Goal: Complete application form

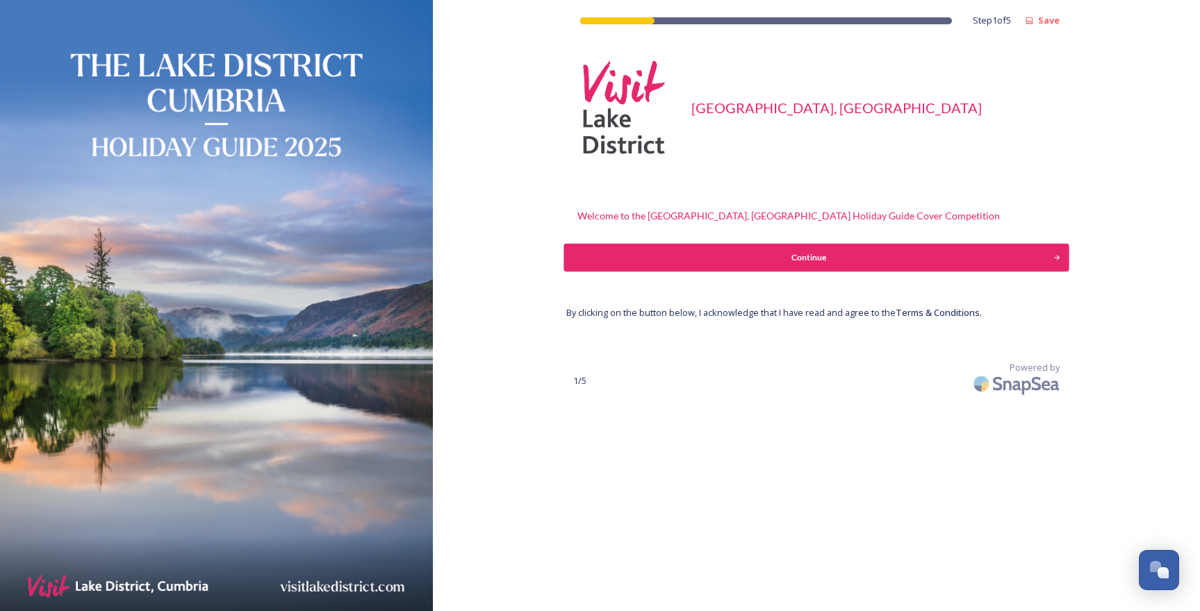
click at [840, 260] on div "Continue" at bounding box center [809, 257] width 474 height 13
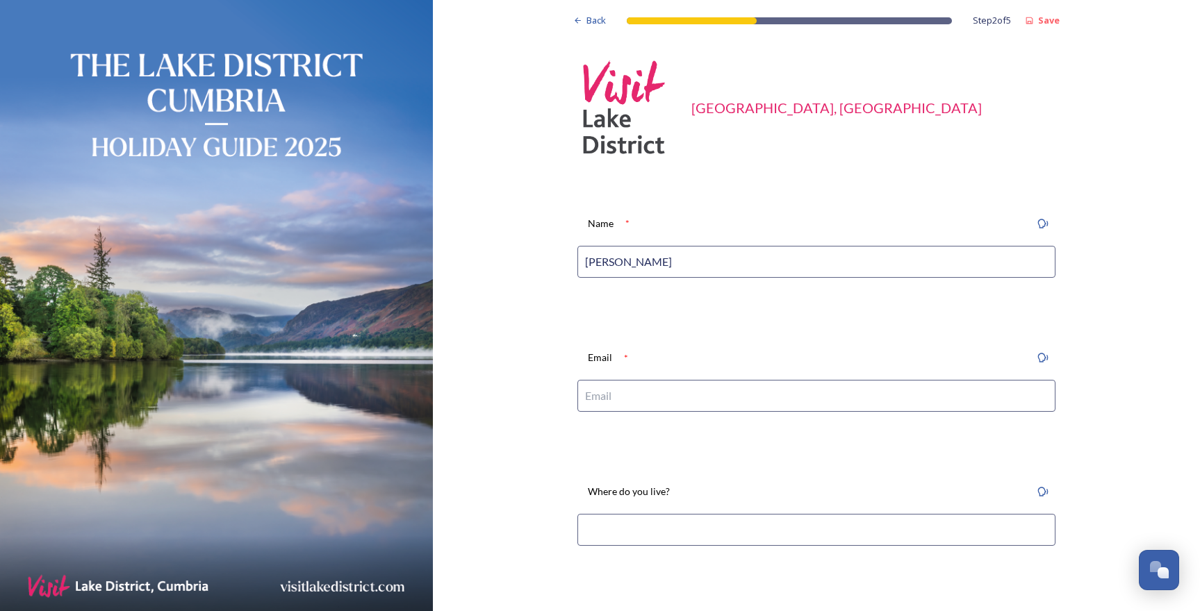
type input "[PERSON_NAME]"
type input "[EMAIL_ADDRESS][DOMAIN_NAME]"
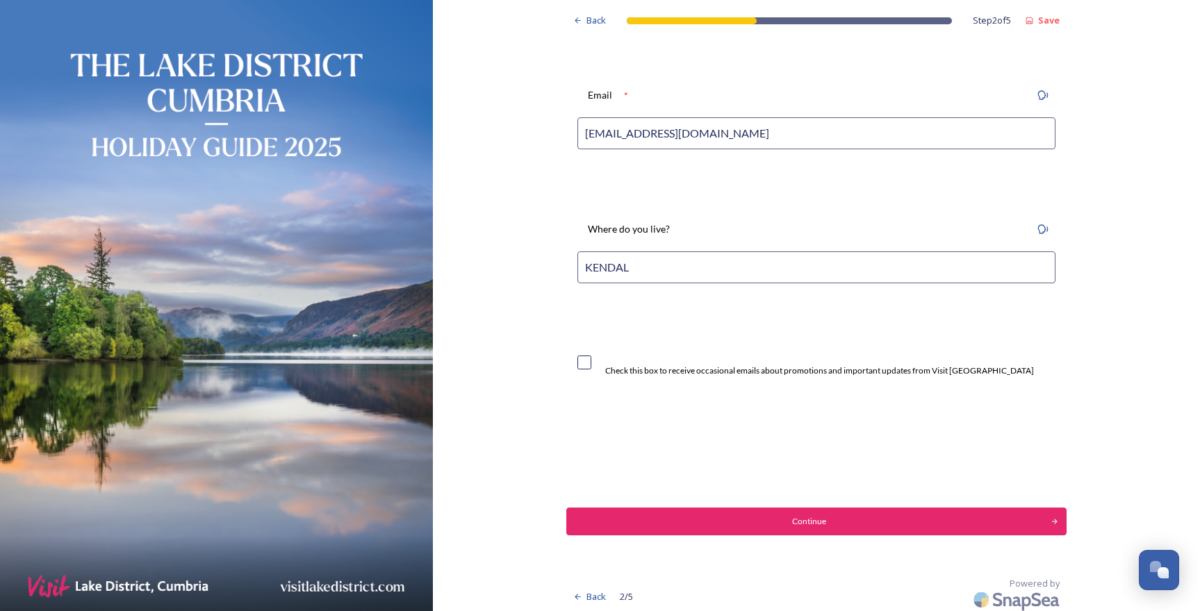
type input "KENDAL"
click at [591, 365] on input "checkbox" at bounding box center [584, 363] width 14 height 14
checkbox input "true"
click at [797, 522] on div "Continue" at bounding box center [809, 521] width 474 height 13
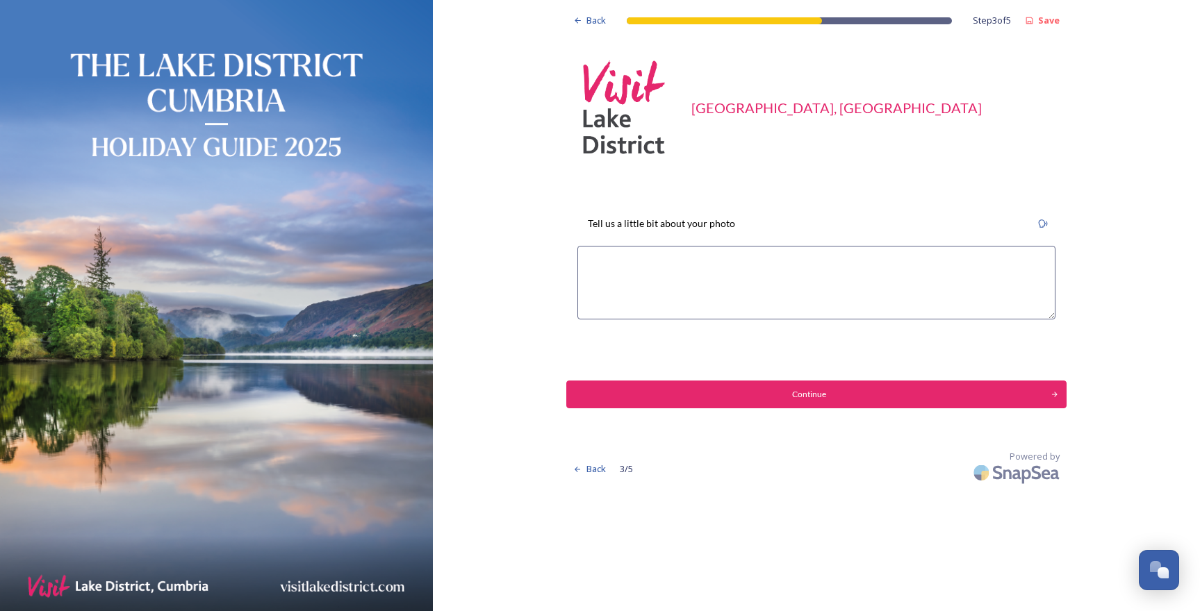
click at [659, 267] on textarea at bounding box center [816, 283] width 478 height 74
type textarea "S"
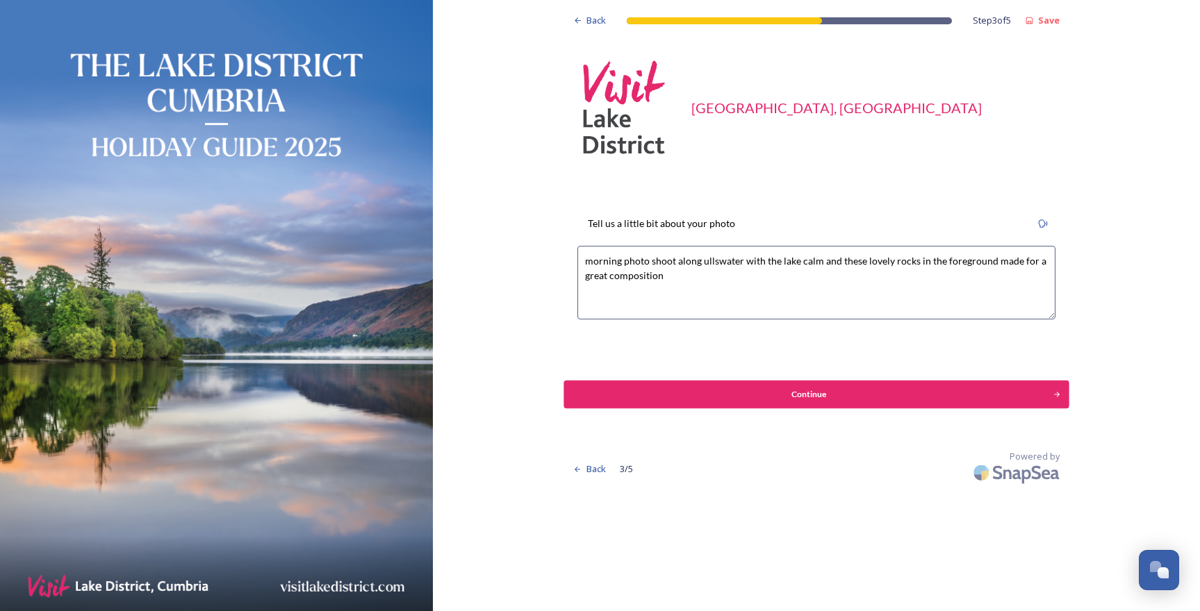
type textarea "morning photo shoot along ullswater with the lake calm and these lovely rocks i…"
click at [727, 388] on div "Continue" at bounding box center [809, 394] width 474 height 13
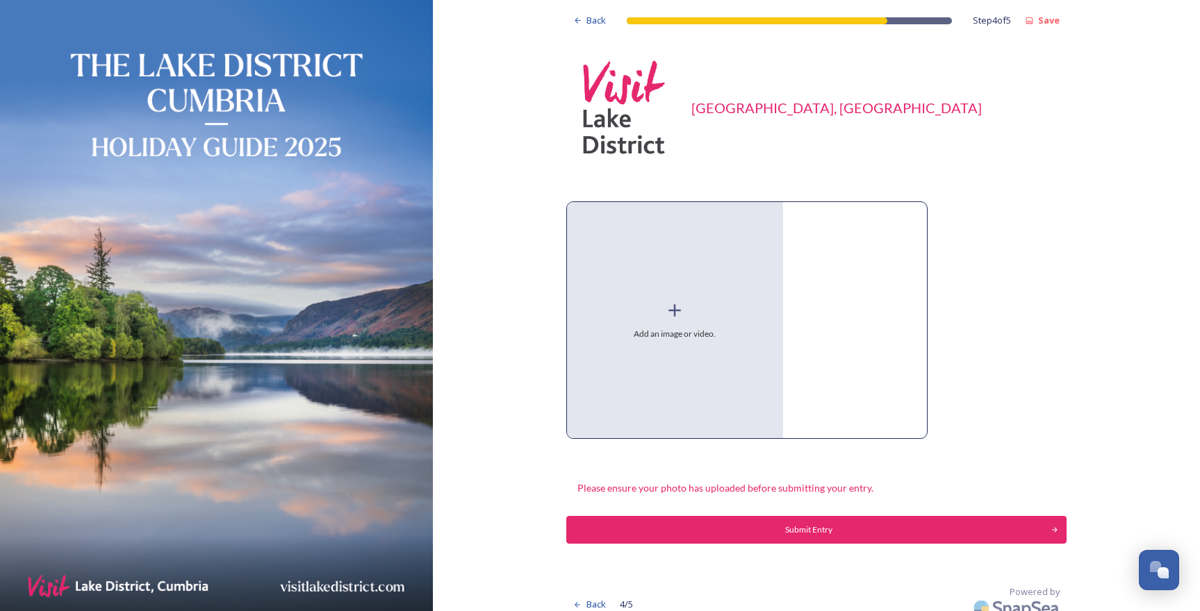
click at [683, 308] on icon at bounding box center [674, 310] width 21 height 21
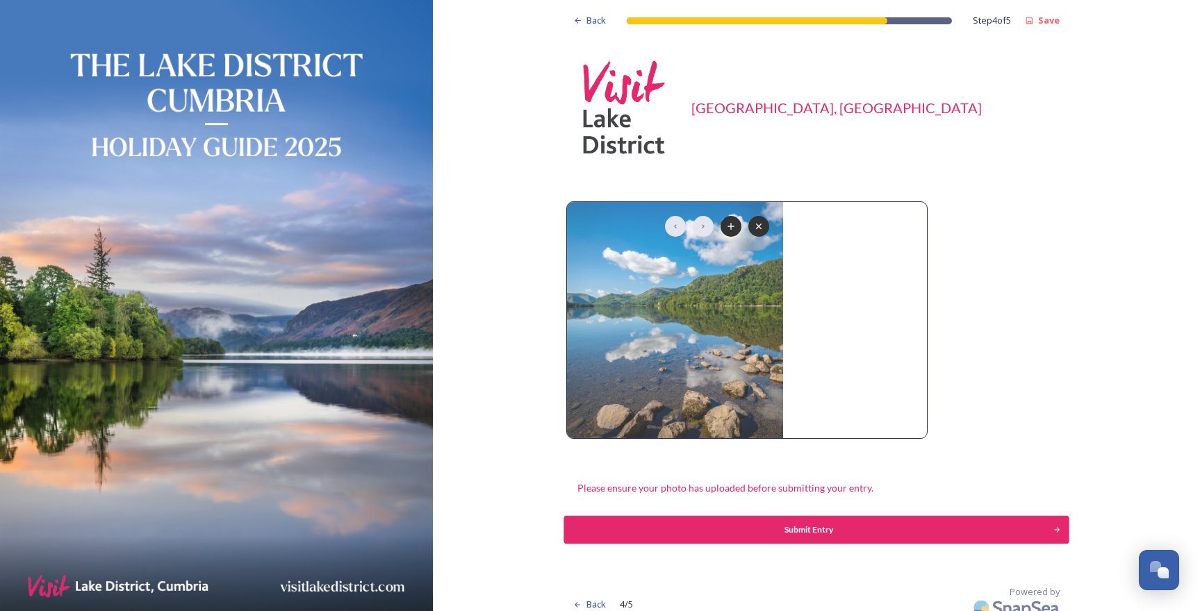
click at [843, 533] on div "Submit Entry" at bounding box center [809, 530] width 474 height 13
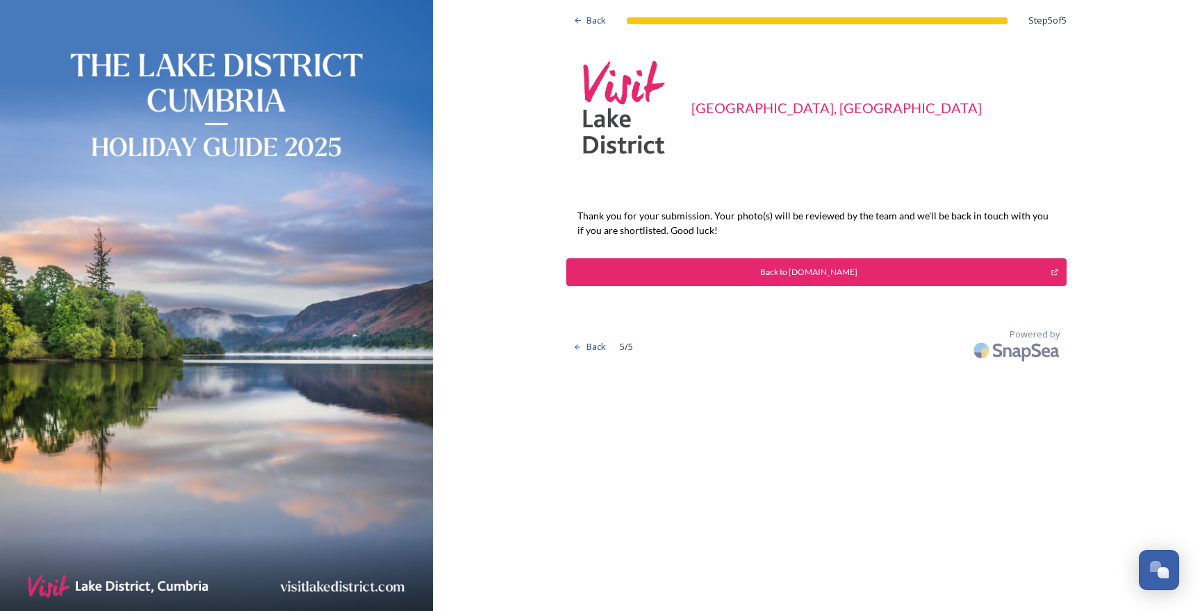
click at [821, 267] on div "Back to [DOMAIN_NAME]" at bounding box center [809, 272] width 470 height 13
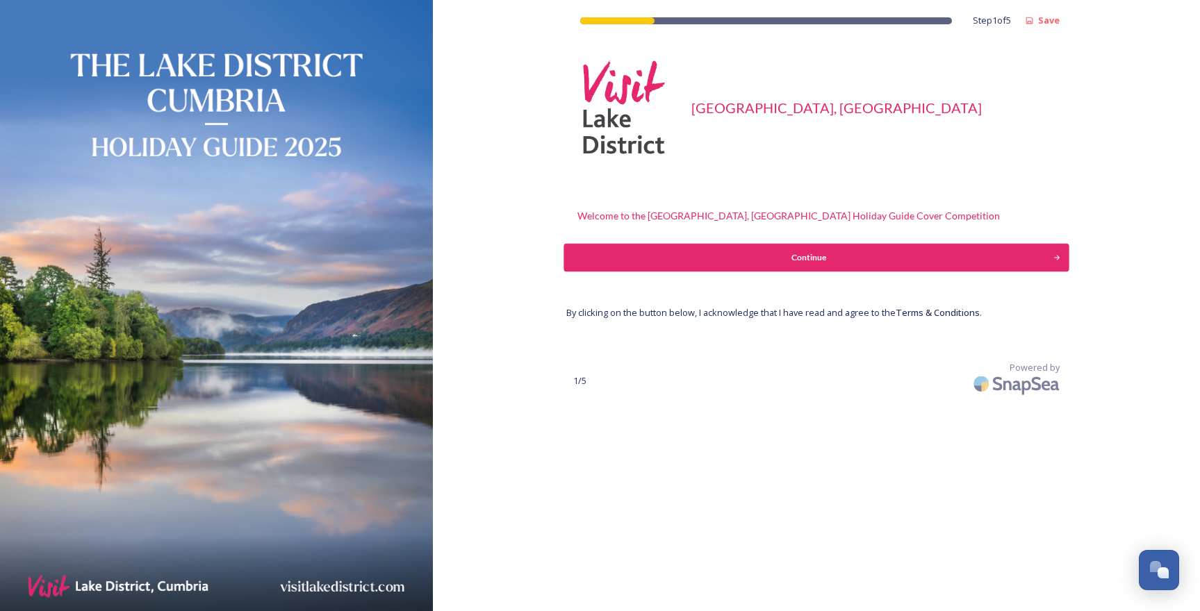
click at [790, 263] on div "Continue" at bounding box center [809, 257] width 474 height 13
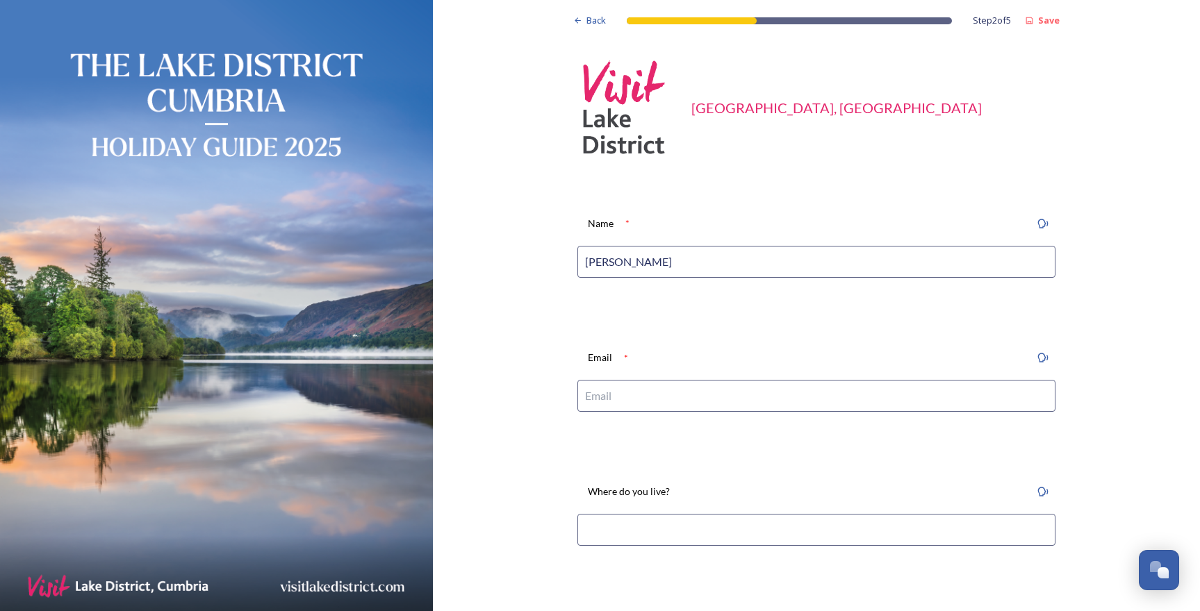
type input "[PERSON_NAME]"
type input "G"
click at [643, 399] on input "G" at bounding box center [816, 396] width 478 height 32
drag, startPoint x: 591, startPoint y: 395, endPoint x: 556, endPoint y: 393, distance: 34.8
click at [556, 393] on div "Back Step 2 of 5 Save Visit Lake District, Cumbria Name * JONNY GIOS Email * G …" at bounding box center [816, 439] width 767 height 879
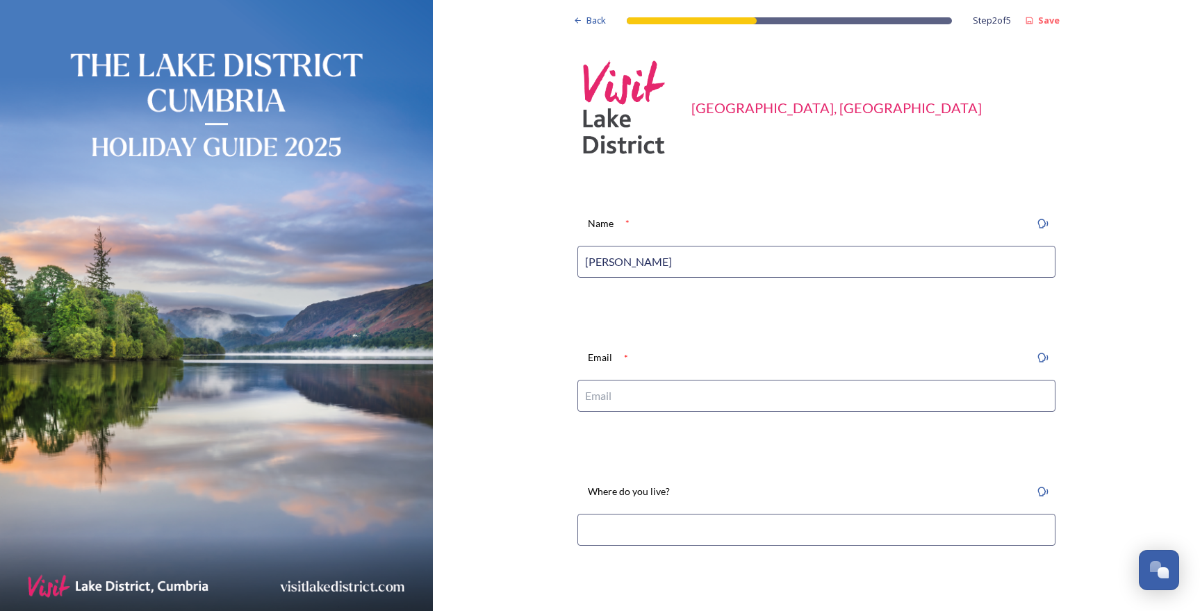
click at [629, 425] on div "Email *" at bounding box center [816, 384] width 500 height 99
click at [633, 382] on input at bounding box center [816, 396] width 478 height 32
type input "[EMAIL_ADDRESS][DOMAIN_NAME]"
drag, startPoint x: 629, startPoint y: 519, endPoint x: 618, endPoint y: 511, distance: 13.5
click at [629, 519] on input at bounding box center [816, 530] width 478 height 32
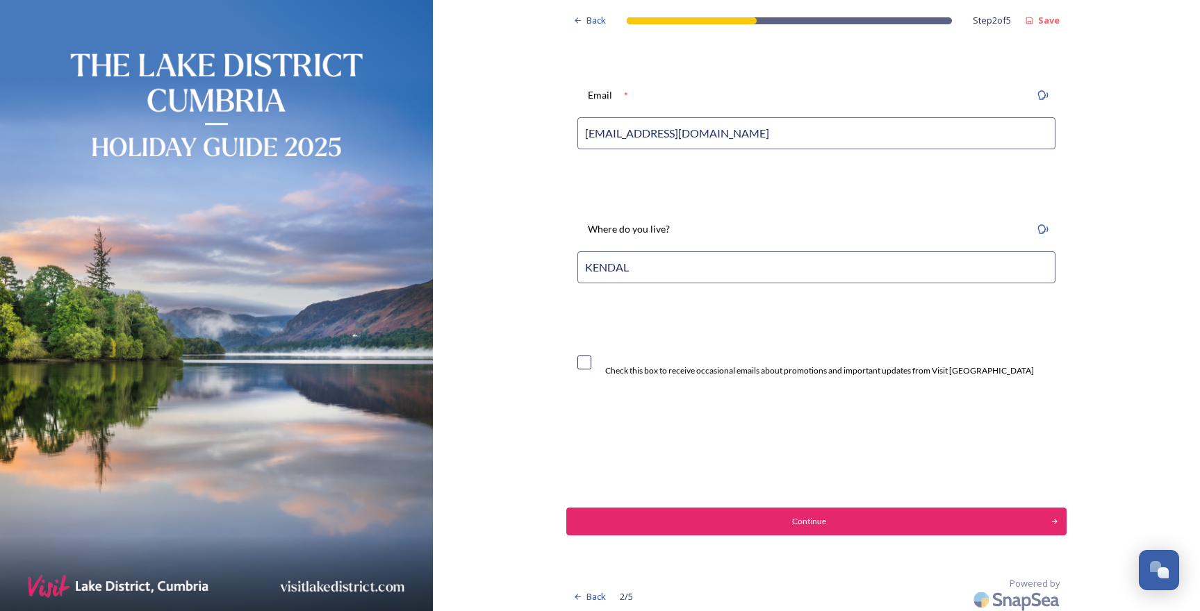
scroll to position [251, 0]
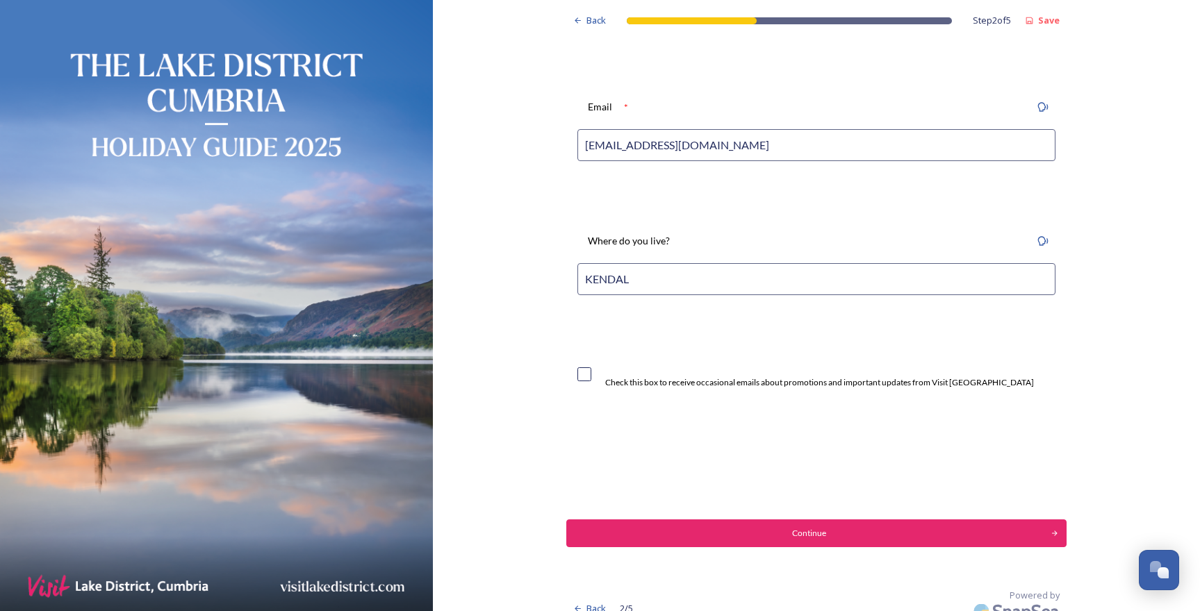
type input "KENDAL"
click at [636, 527] on div "Continue" at bounding box center [809, 533] width 474 height 13
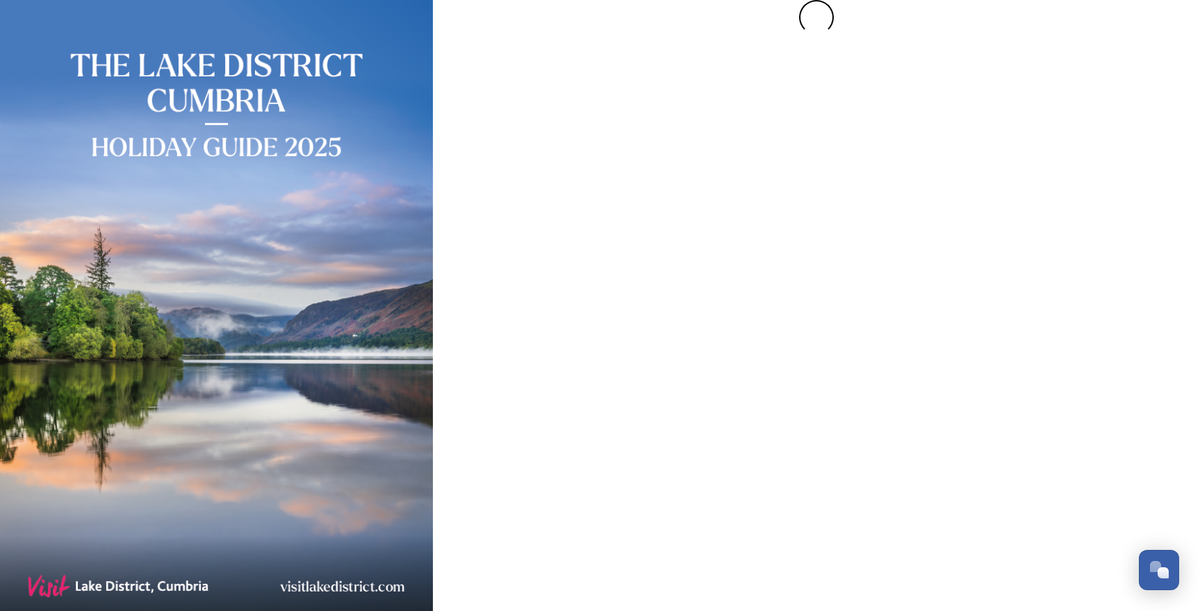
scroll to position [0, 0]
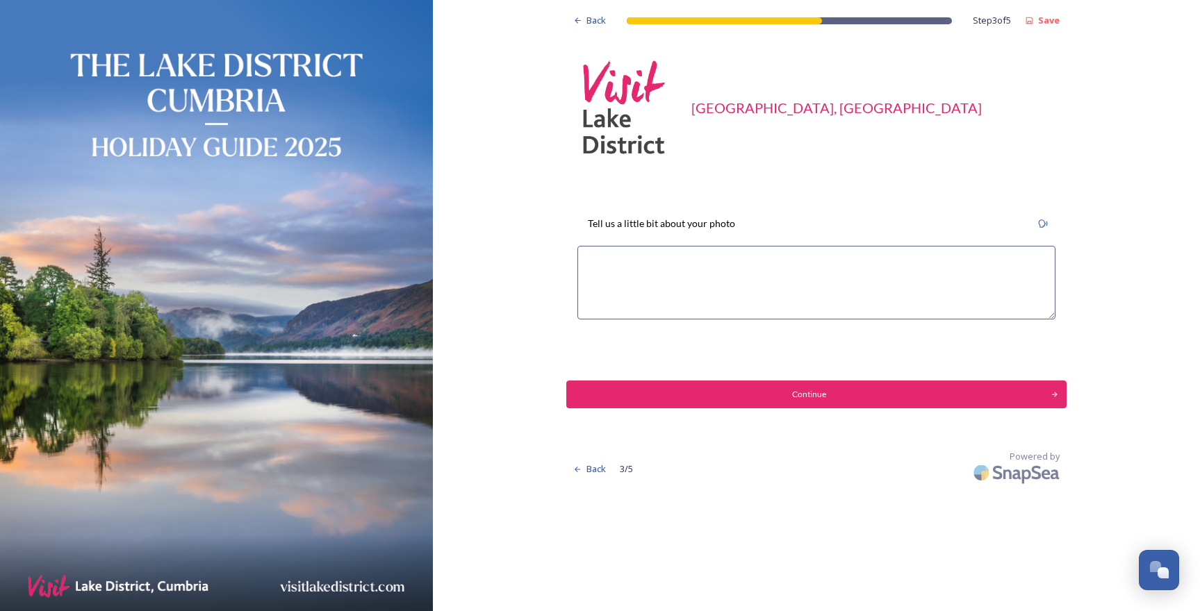
click at [660, 292] on textarea at bounding box center [816, 283] width 478 height 74
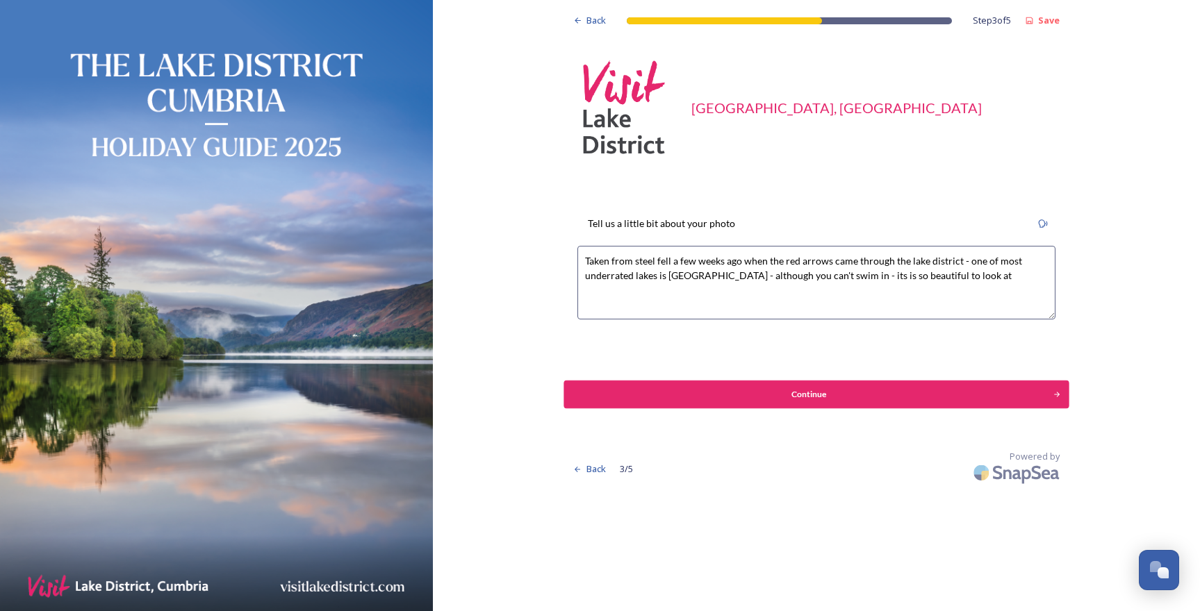
type textarea "Taken from steel fell a few weeks ago when the red arrows came through the lake…"
click at [660, 402] on button "Continue" at bounding box center [815, 395] width 505 height 28
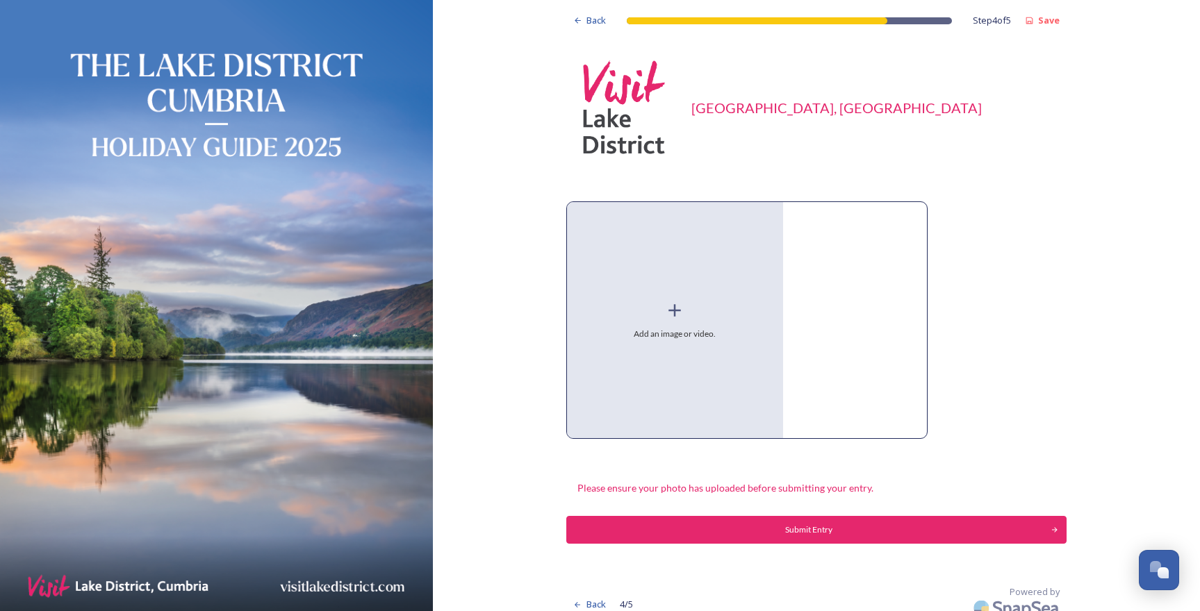
click at [700, 326] on div "Add an image or video." at bounding box center [675, 320] width 216 height 236
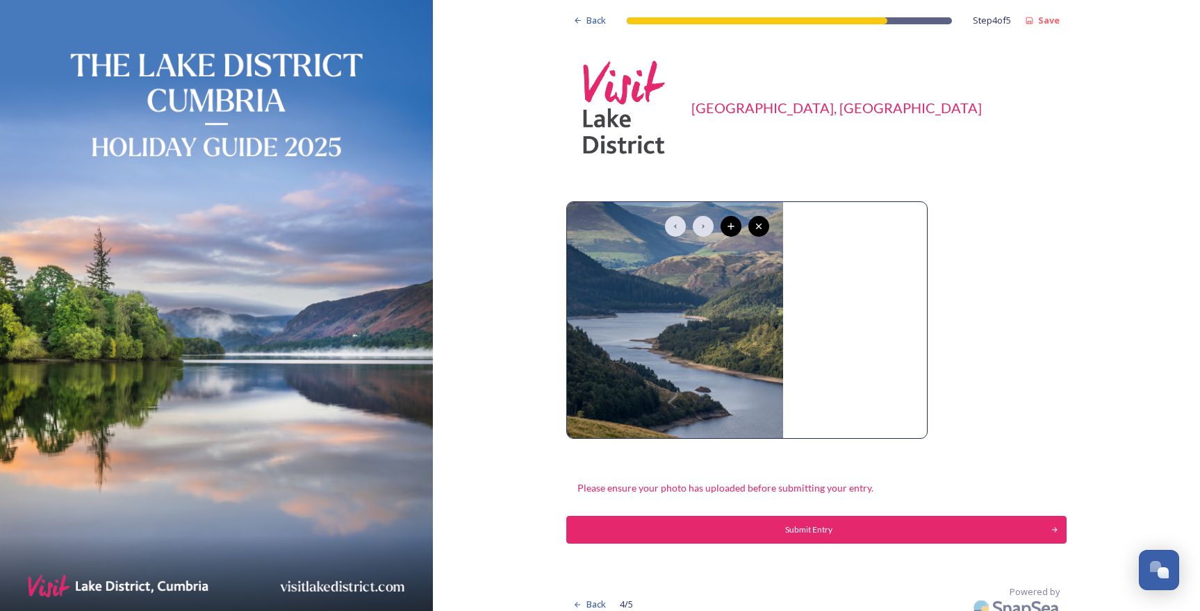
click at [849, 521] on button "Submit Entry" at bounding box center [816, 530] width 500 height 28
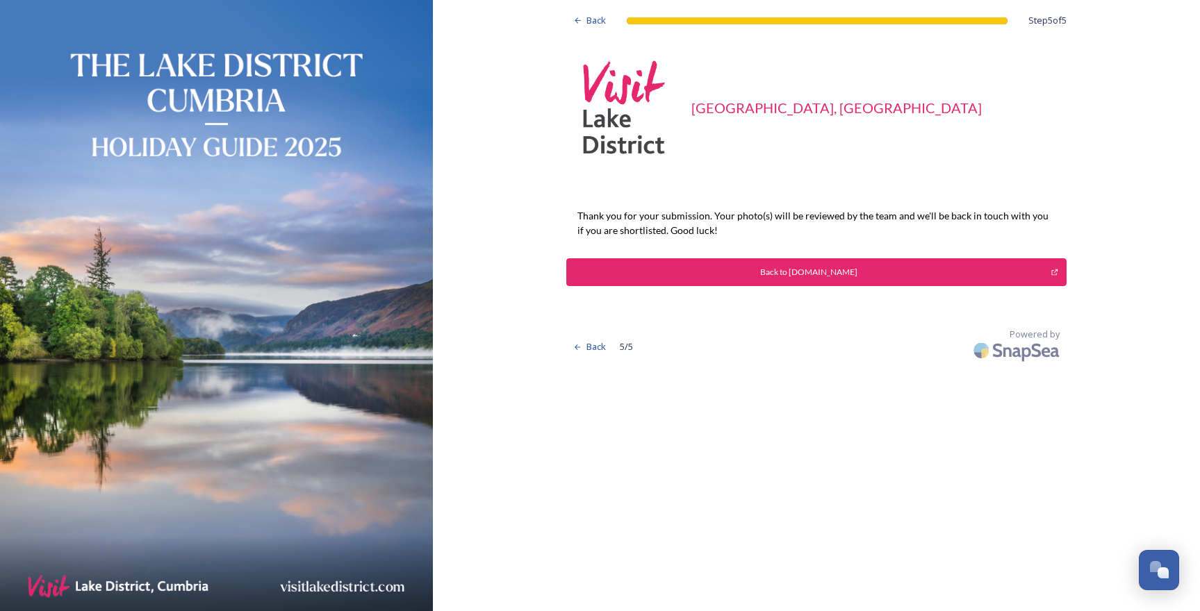
click at [831, 273] on div "Back to [DOMAIN_NAME]" at bounding box center [809, 272] width 470 height 13
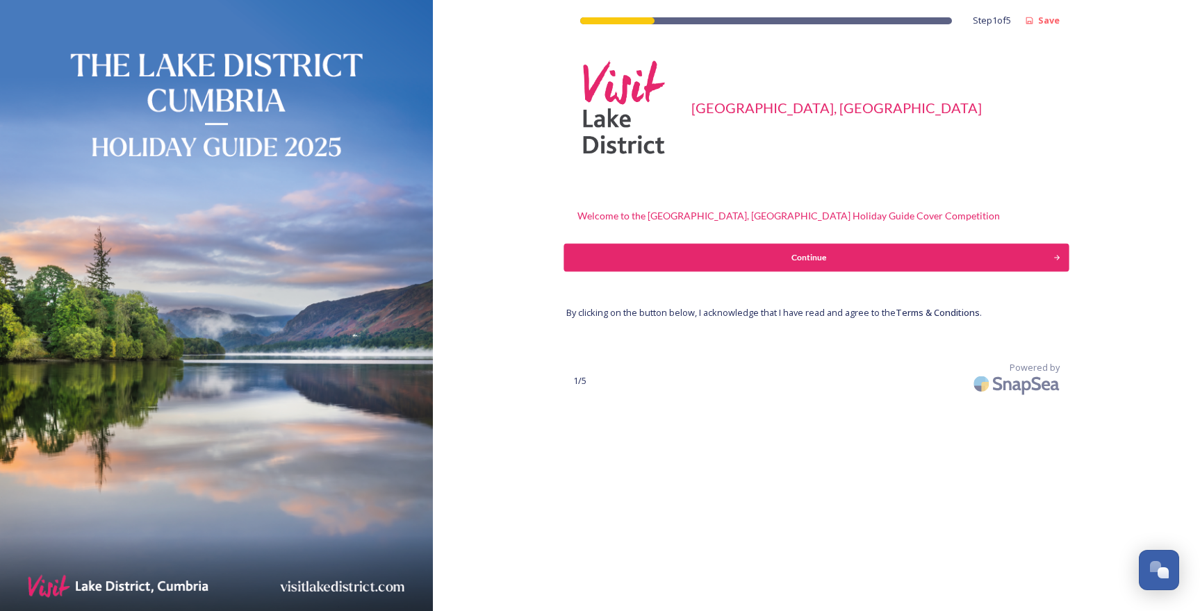
click at [740, 268] on button "Continue" at bounding box center [815, 258] width 505 height 28
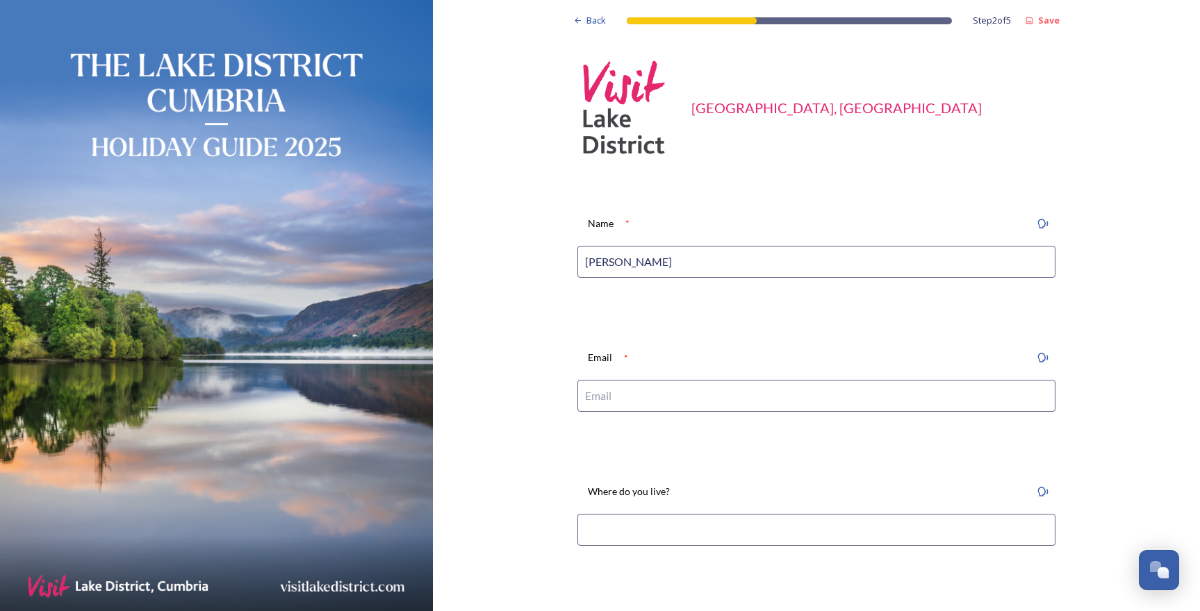
type input "[PERSON_NAME]"
type input "[EMAIL_ADDRESS][DOMAIN_NAME]"
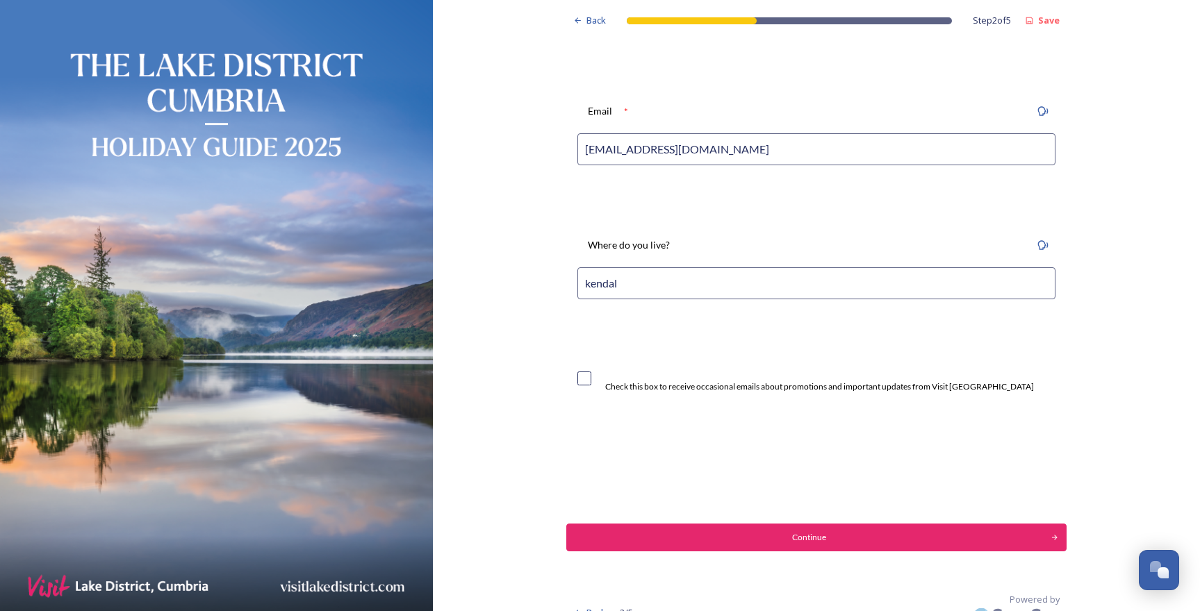
scroll to position [246, 0]
type input "kendal"
click at [591, 379] on input "checkbox" at bounding box center [584, 379] width 14 height 14
checkbox input "true"
click at [782, 542] on button "Continue" at bounding box center [815, 538] width 505 height 28
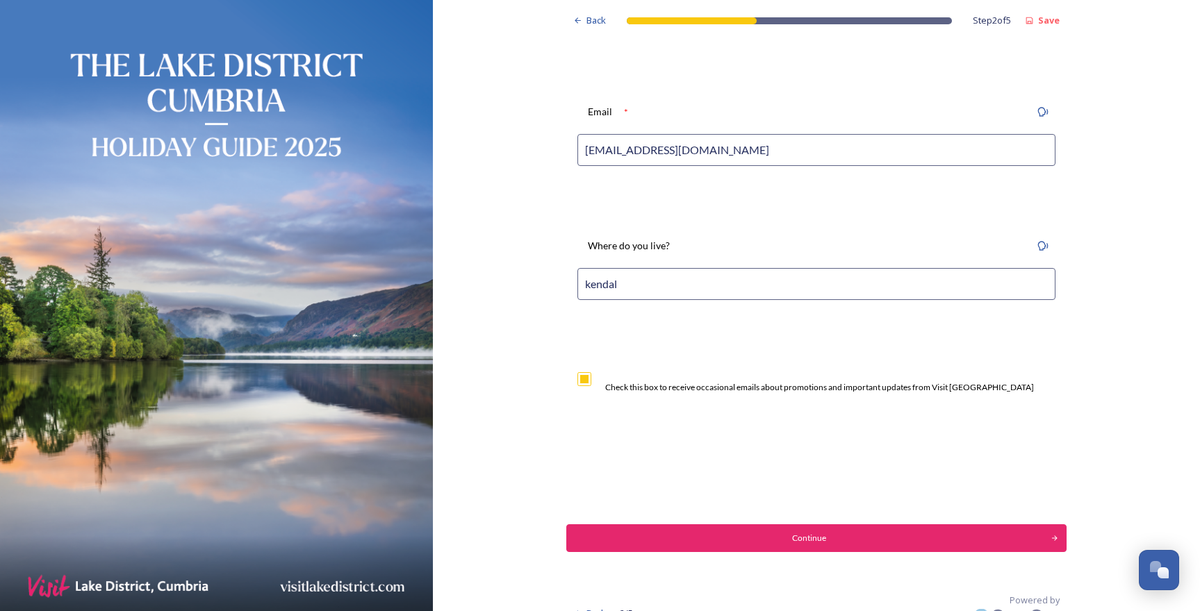
scroll to position [0, 0]
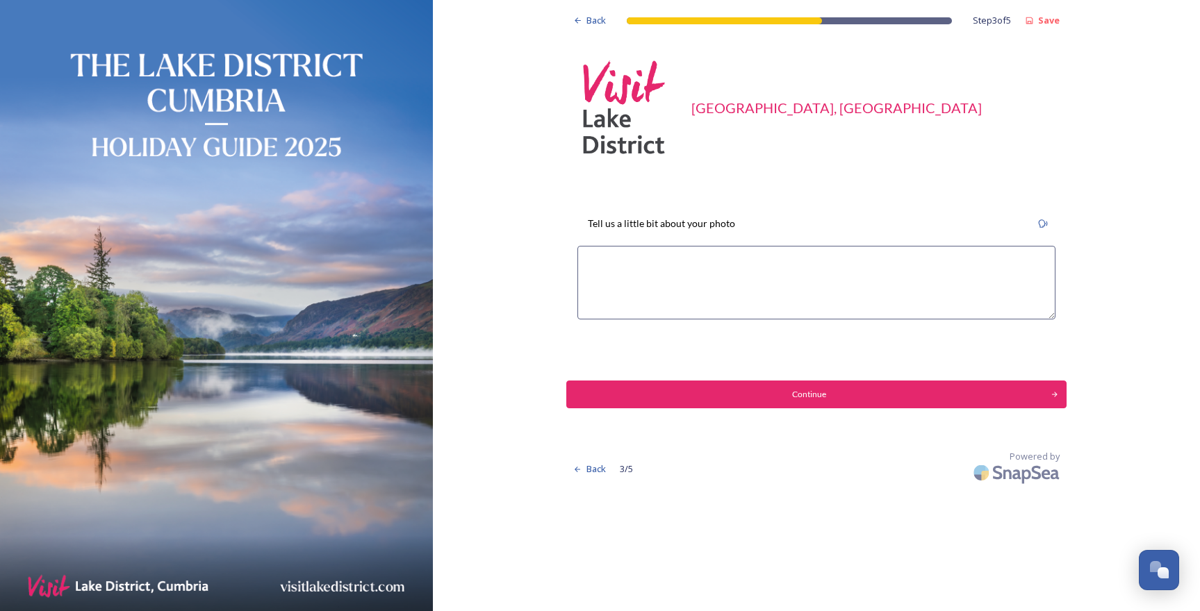
click at [649, 258] on textarea at bounding box center [816, 283] width 478 height 74
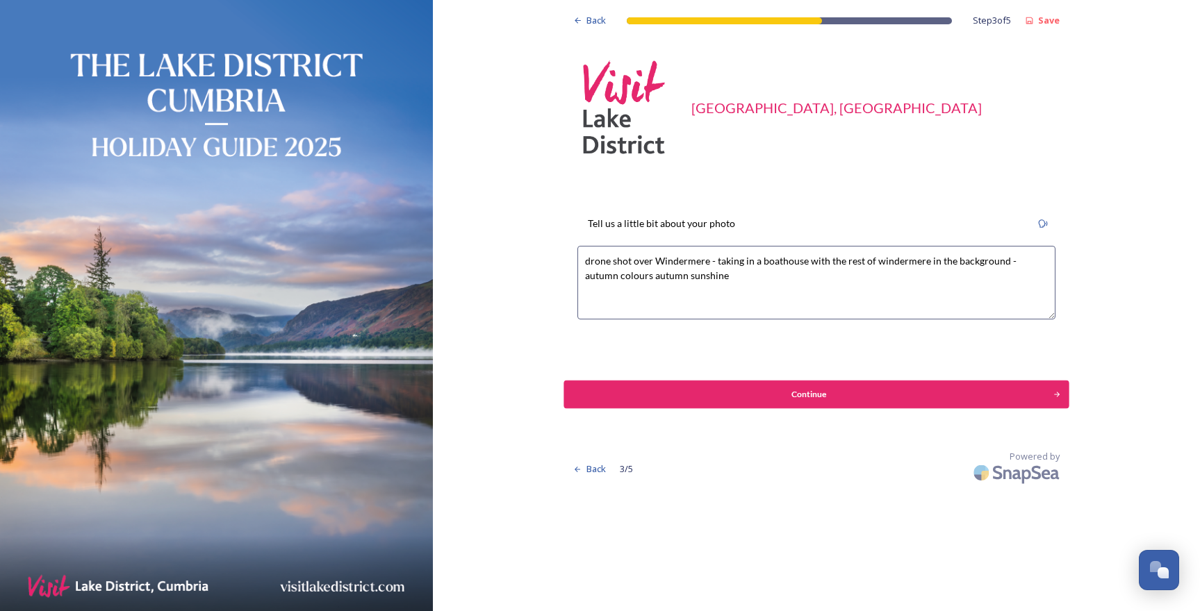
type textarea "drone shot over Windermere - taking in a boathouse with the rest of windermere …"
click at [745, 406] on button "Continue" at bounding box center [815, 395] width 505 height 28
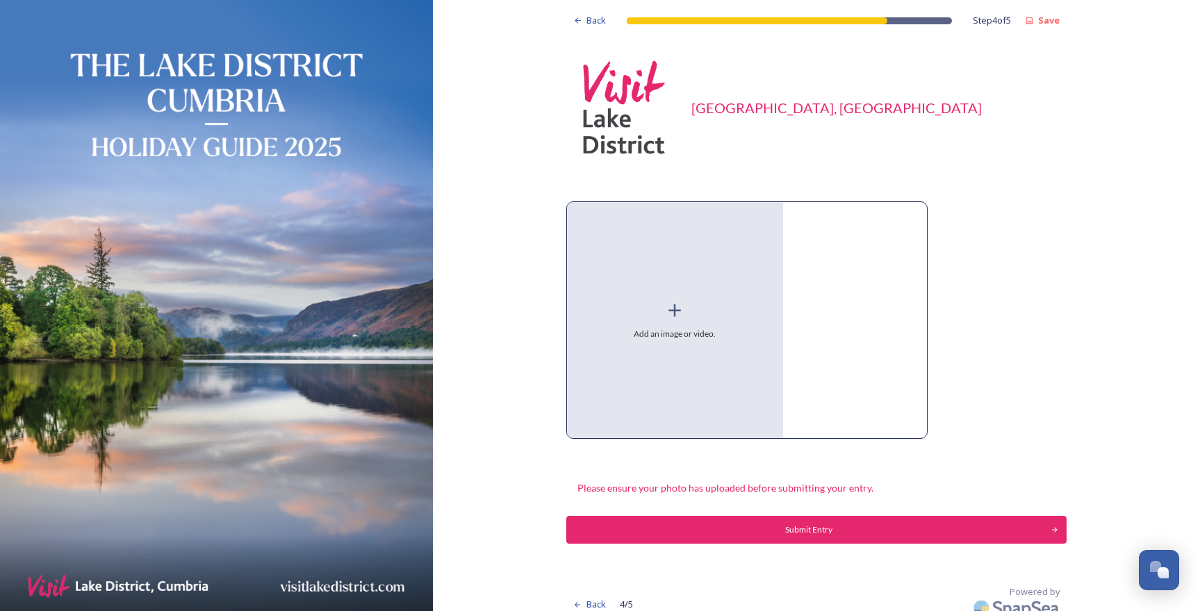
click at [685, 320] on icon at bounding box center [674, 310] width 21 height 21
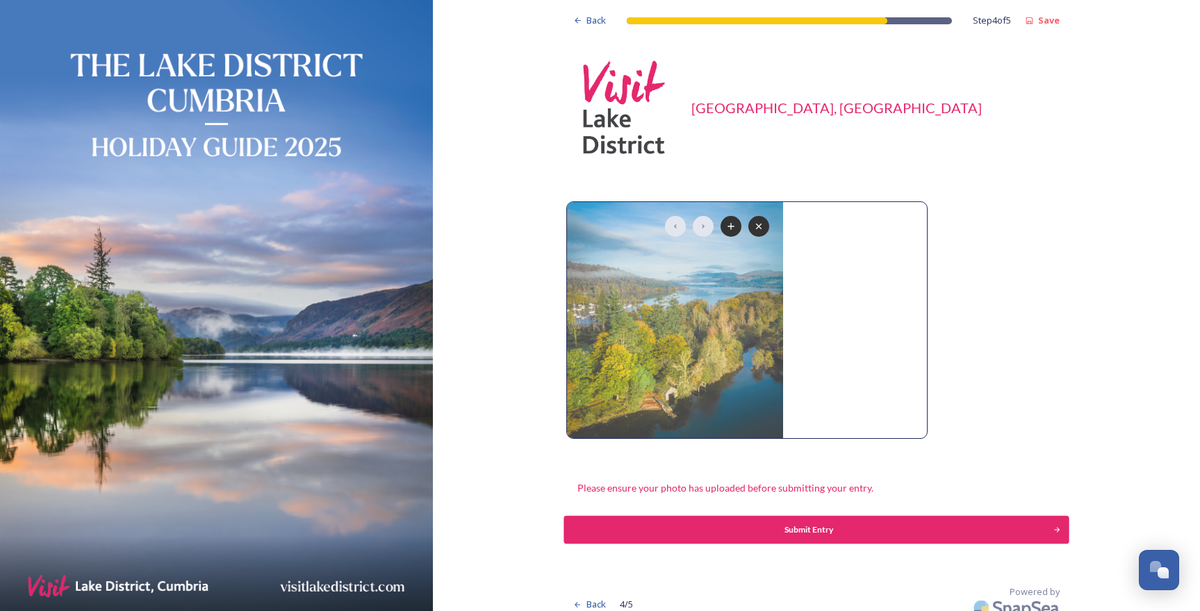
click at [842, 534] on div "Submit Entry" at bounding box center [809, 530] width 474 height 13
